Goal: Task Accomplishment & Management: Use online tool/utility

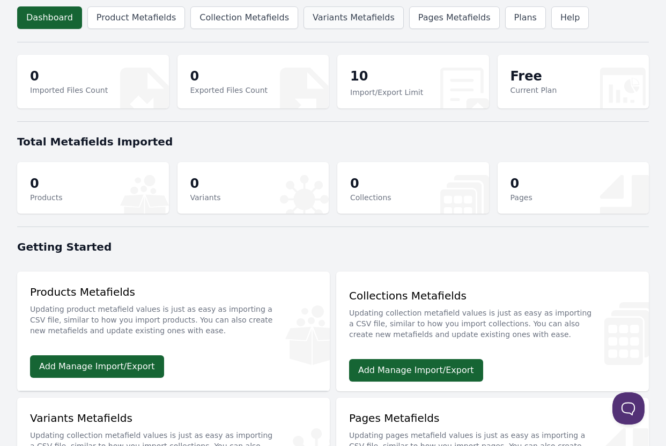
click at [334, 23] on link "Variants Metafields" at bounding box center [353, 17] width 100 height 23
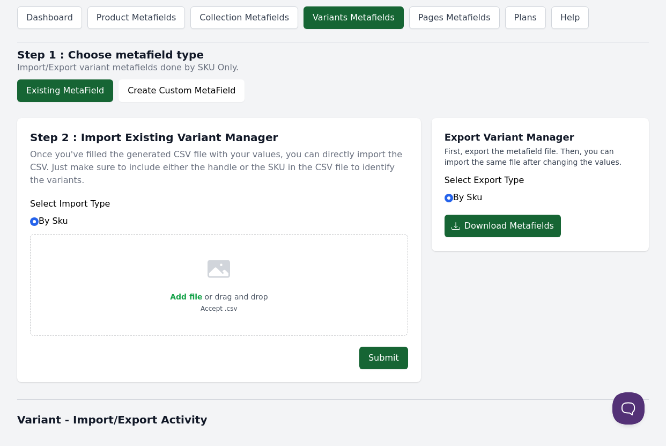
click at [67, 93] on button "Existing MetaField" at bounding box center [65, 90] width 96 height 23
drag, startPoint x: 480, startPoint y: 305, endPoint x: 494, endPoint y: 276, distance: 32.6
click at [481, 305] on div "Export Variant Manager First, export the metafield file. Then, you can import t…" at bounding box center [540, 244] width 217 height 275
click at [500, 227] on button "Download Metafields" at bounding box center [502, 225] width 116 height 23
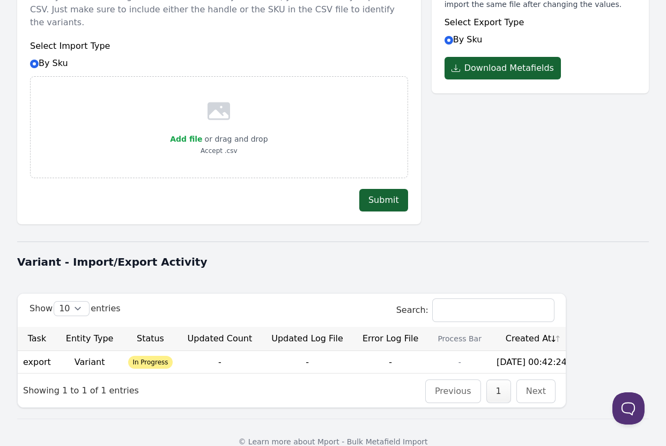
scroll to position [163, 0]
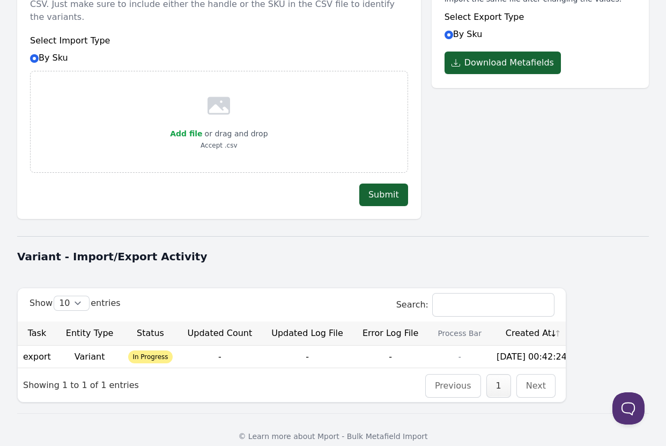
drag, startPoint x: 575, startPoint y: 210, endPoint x: 573, endPoint y: 205, distance: 5.6
click at [575, 210] on div "Dashboard Product Metafields Collection Metafields Variants Metafields Pages Me…" at bounding box center [333, 147] width 666 height 621
